Goal: Browse casually

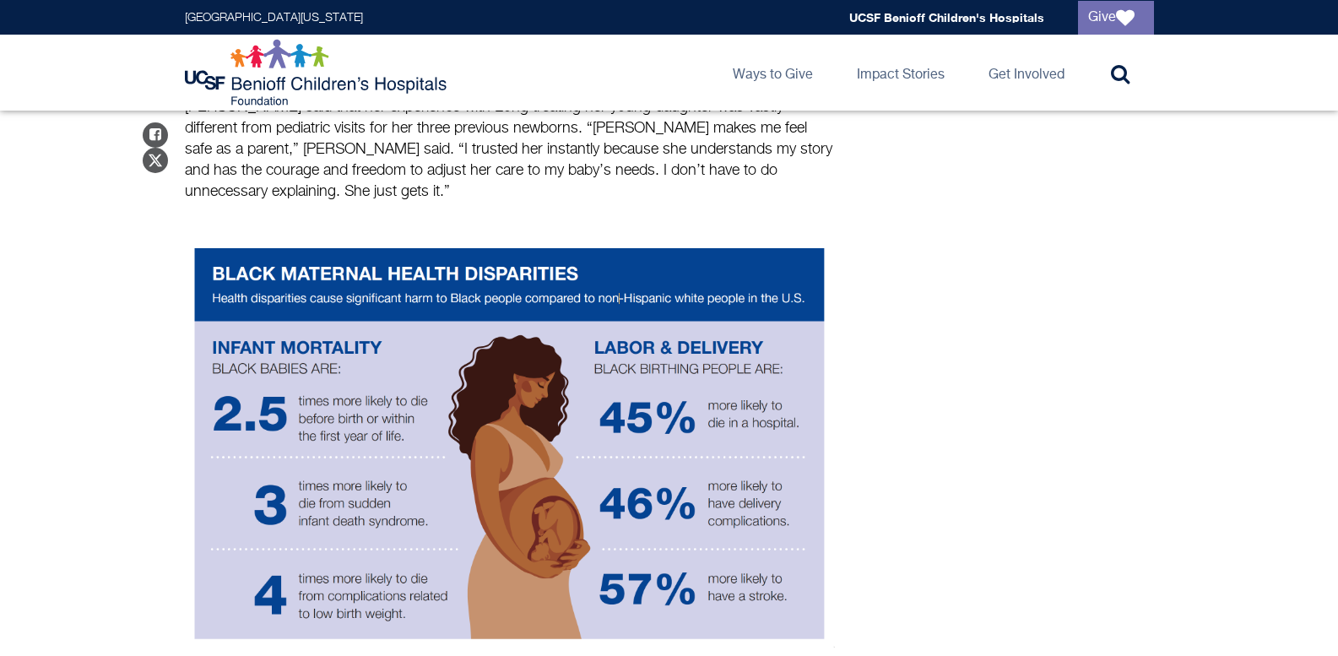
scroll to position [1182, 0]
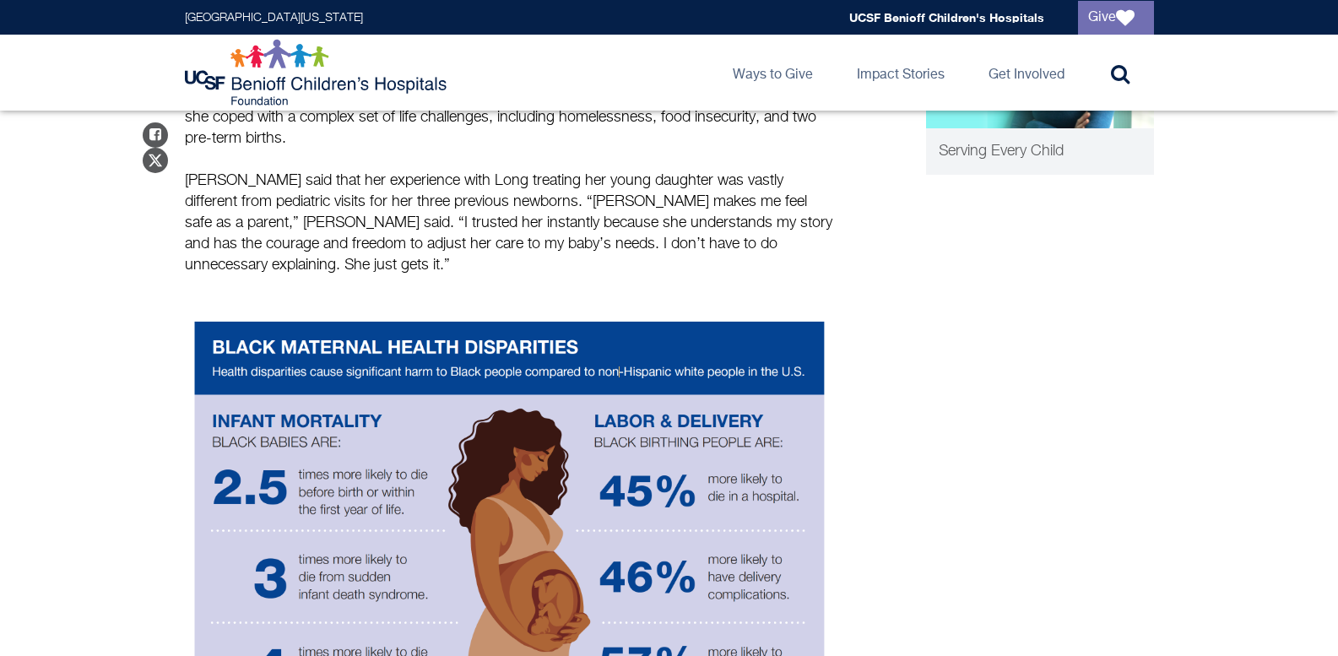
click at [230, 348] on img at bounding box center [510, 517] width 650 height 408
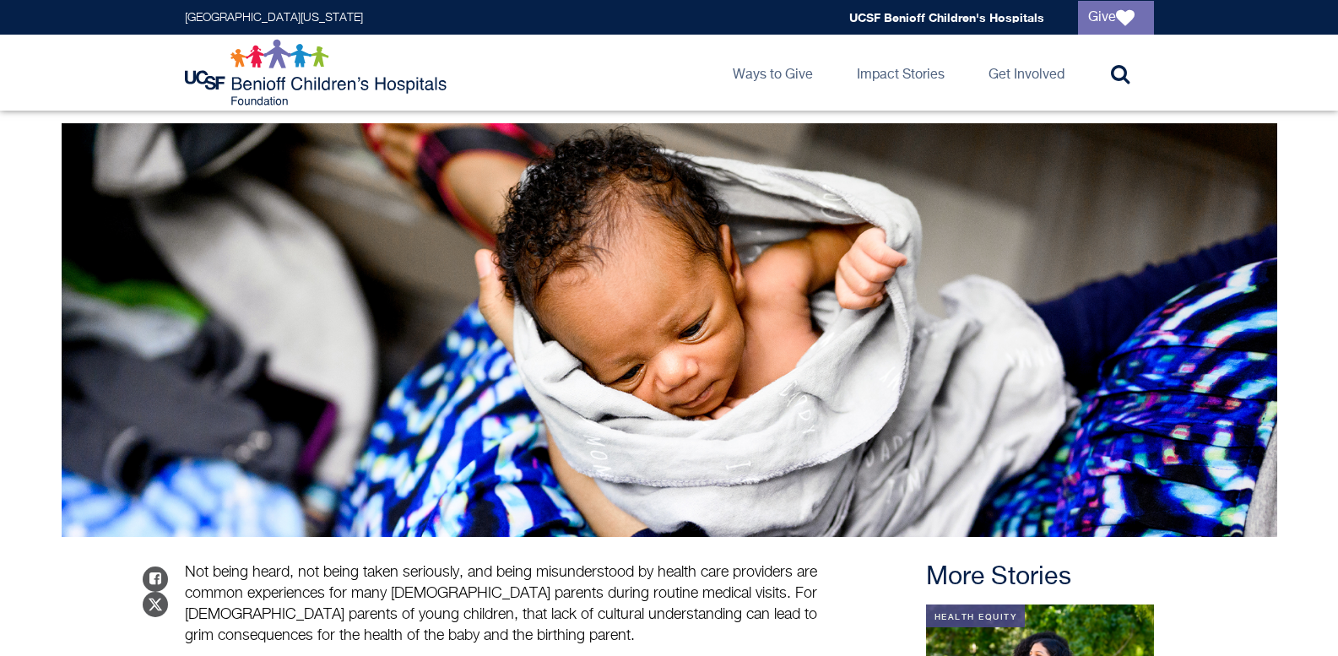
scroll to position [0, 0]
